Goal: Task Accomplishment & Management: Complete application form

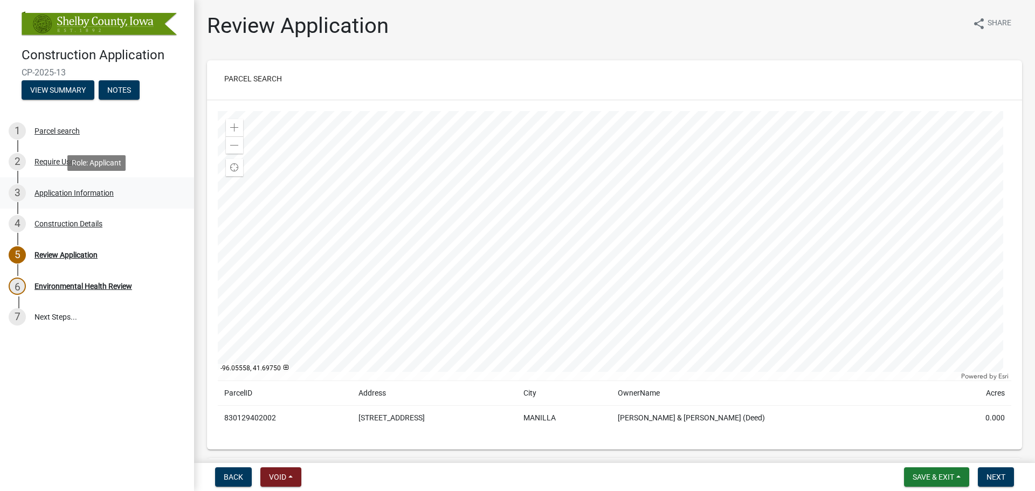
click at [70, 191] on div "Application Information" at bounding box center [73, 193] width 79 height 8
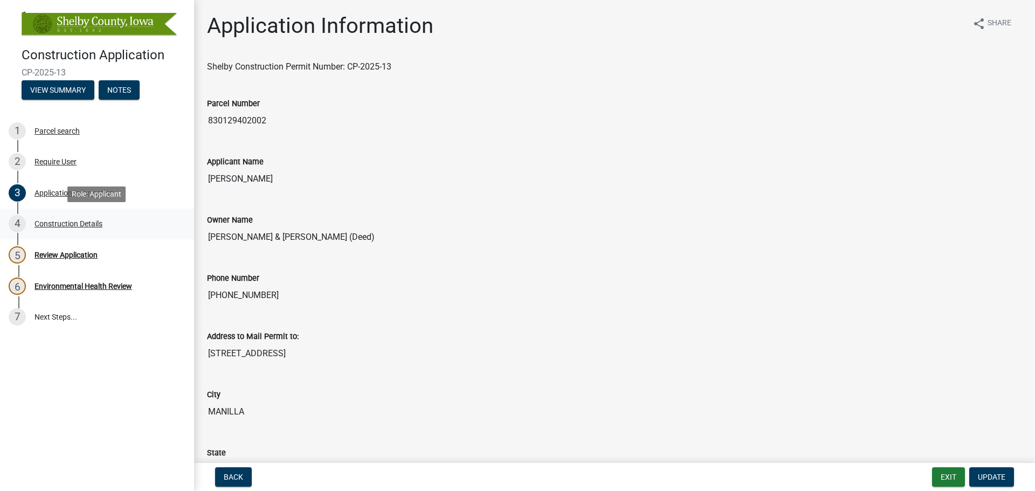
click at [93, 225] on div "Construction Details" at bounding box center [68, 224] width 68 height 8
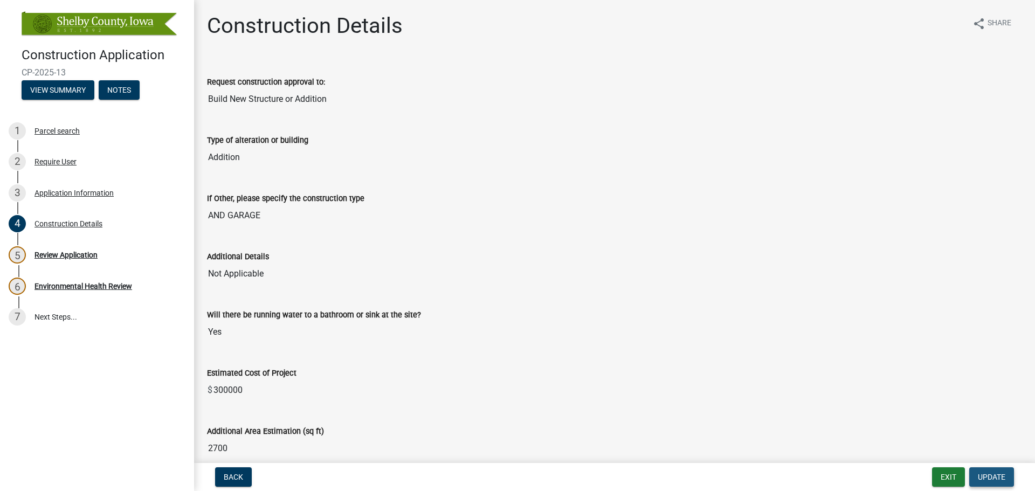
click at [990, 475] on span "Update" at bounding box center [991, 477] width 27 height 9
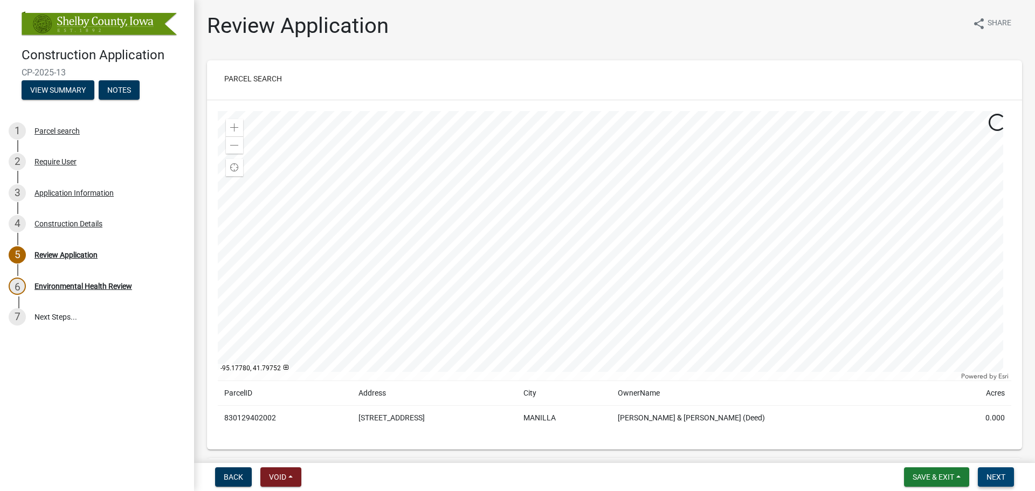
click at [994, 478] on span "Next" at bounding box center [995, 477] width 19 height 9
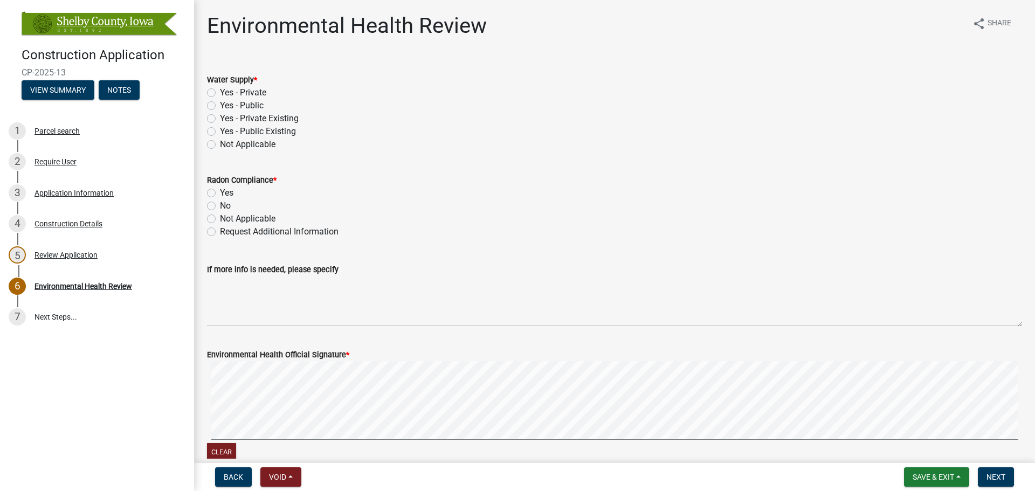
click at [220, 93] on label "Yes - Private" at bounding box center [243, 92] width 46 height 13
click at [220, 93] on input "Yes - Private" at bounding box center [223, 89] width 7 height 7
radio input "true"
click at [220, 205] on label "No" at bounding box center [225, 205] width 11 height 13
click at [220, 205] on input "No" at bounding box center [223, 202] width 7 height 7
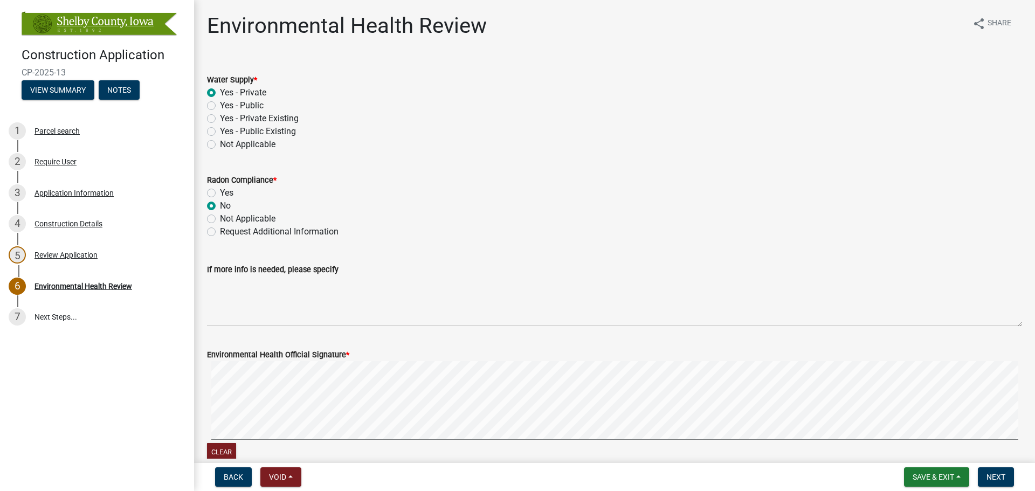
radio input "true"
click at [988, 475] on span "Next" at bounding box center [995, 477] width 19 height 9
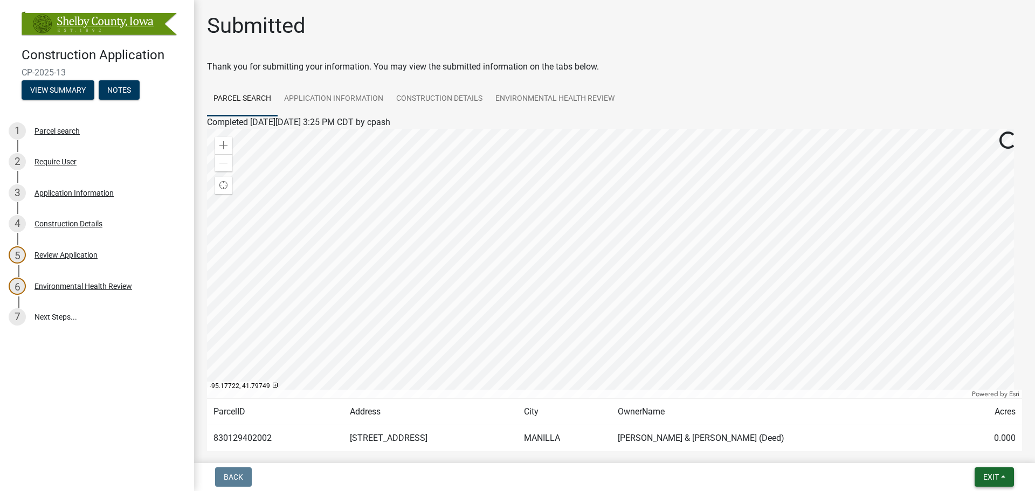
click at [985, 473] on span "Exit" at bounding box center [991, 477] width 16 height 9
click at [960, 447] on button "Save & Exit" at bounding box center [971, 449] width 86 height 26
click at [534, 98] on link "Environmental Health Review" at bounding box center [555, 99] width 132 height 34
